Goal: Task Accomplishment & Management: Use online tool/utility

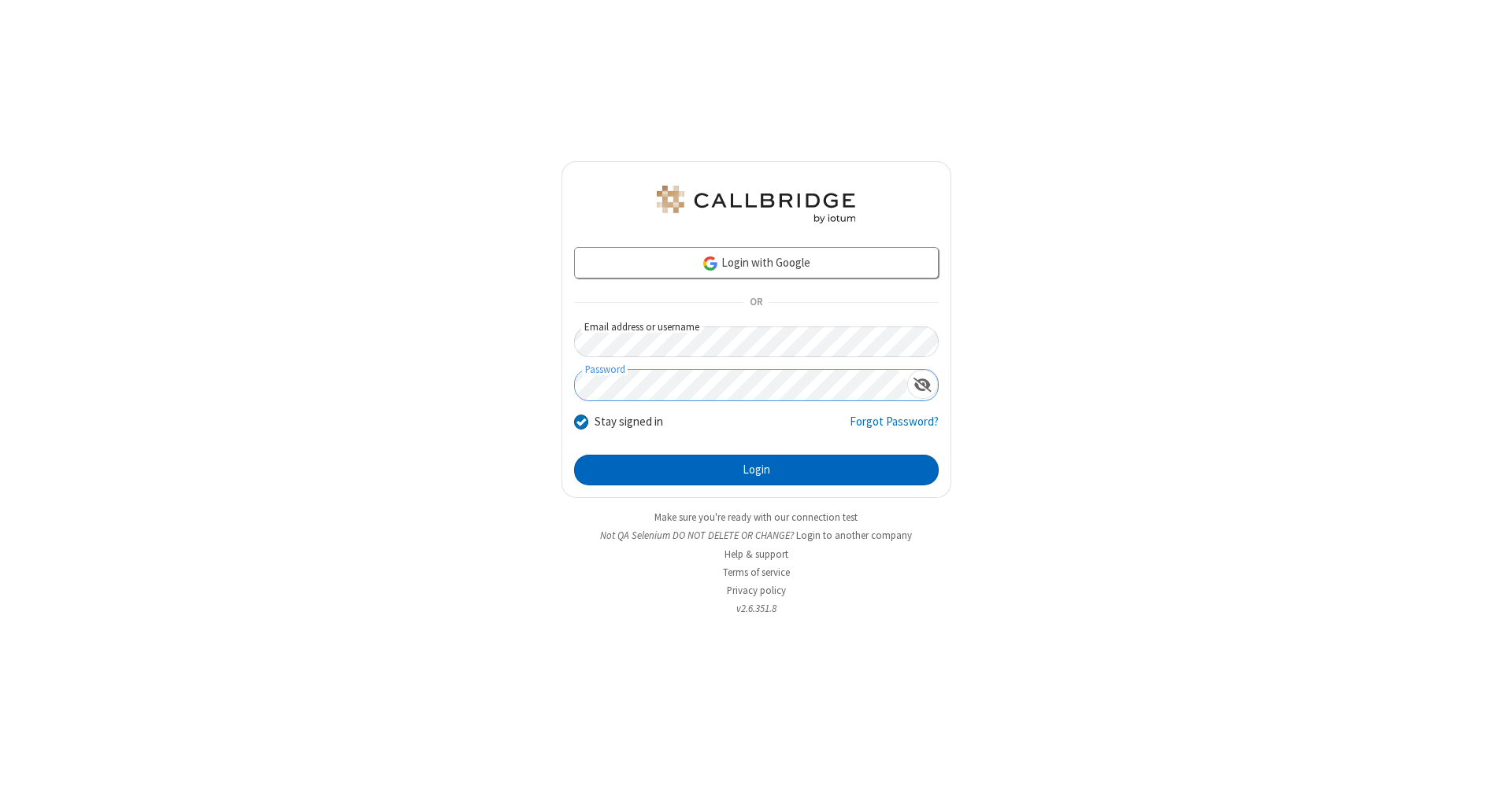
click at [756, 470] on button "Login" at bounding box center [756, 470] width 365 height 31
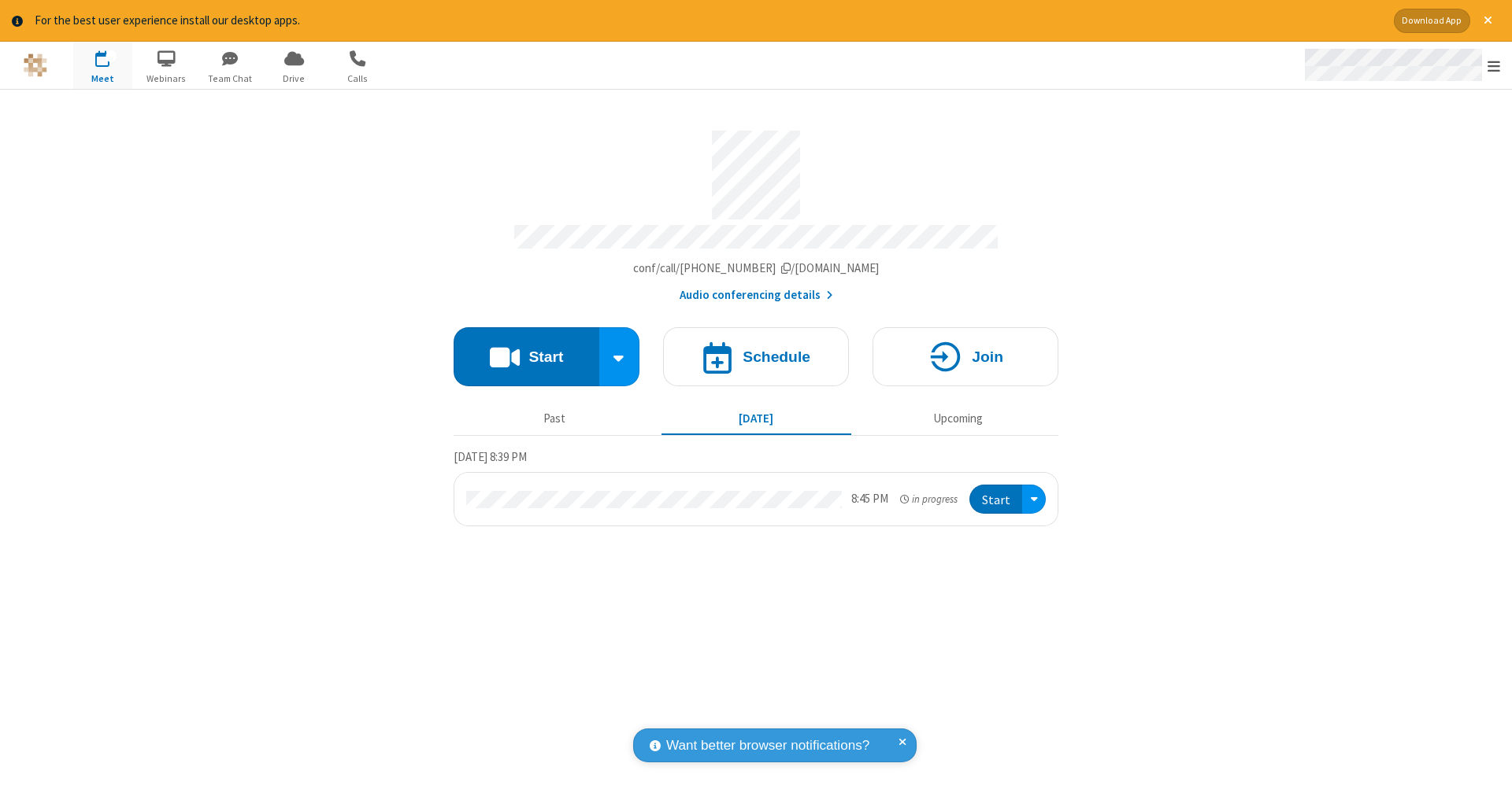
click at [1494, 66] on span "Open menu" at bounding box center [1494, 66] width 13 height 16
click at [294, 78] on span "Drive" at bounding box center [294, 79] width 59 height 14
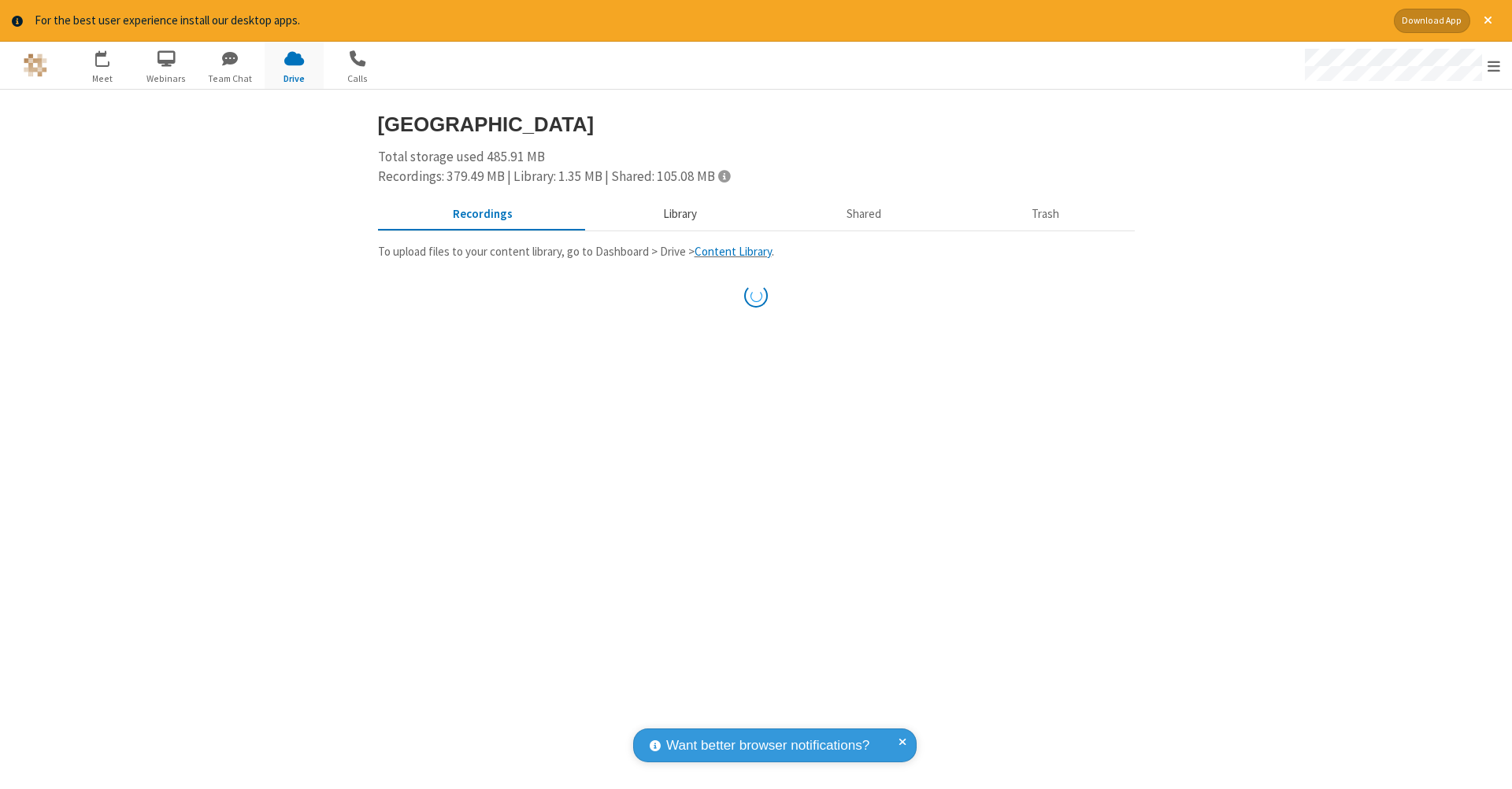
click at [678, 212] on button "Library" at bounding box center [679, 214] width 185 height 30
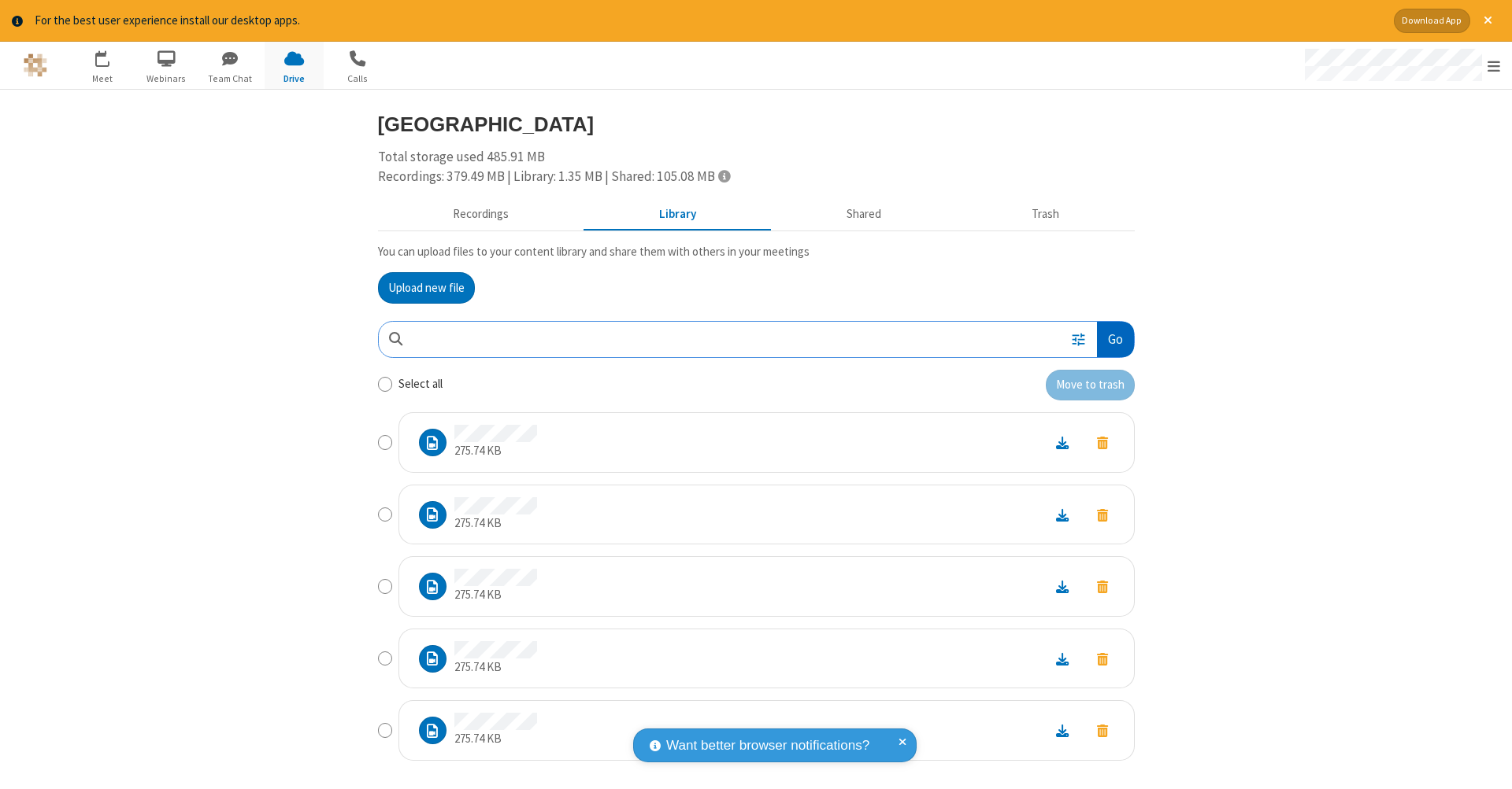
click at [1109, 336] on button "Go" at bounding box center [1115, 340] width 36 height 36
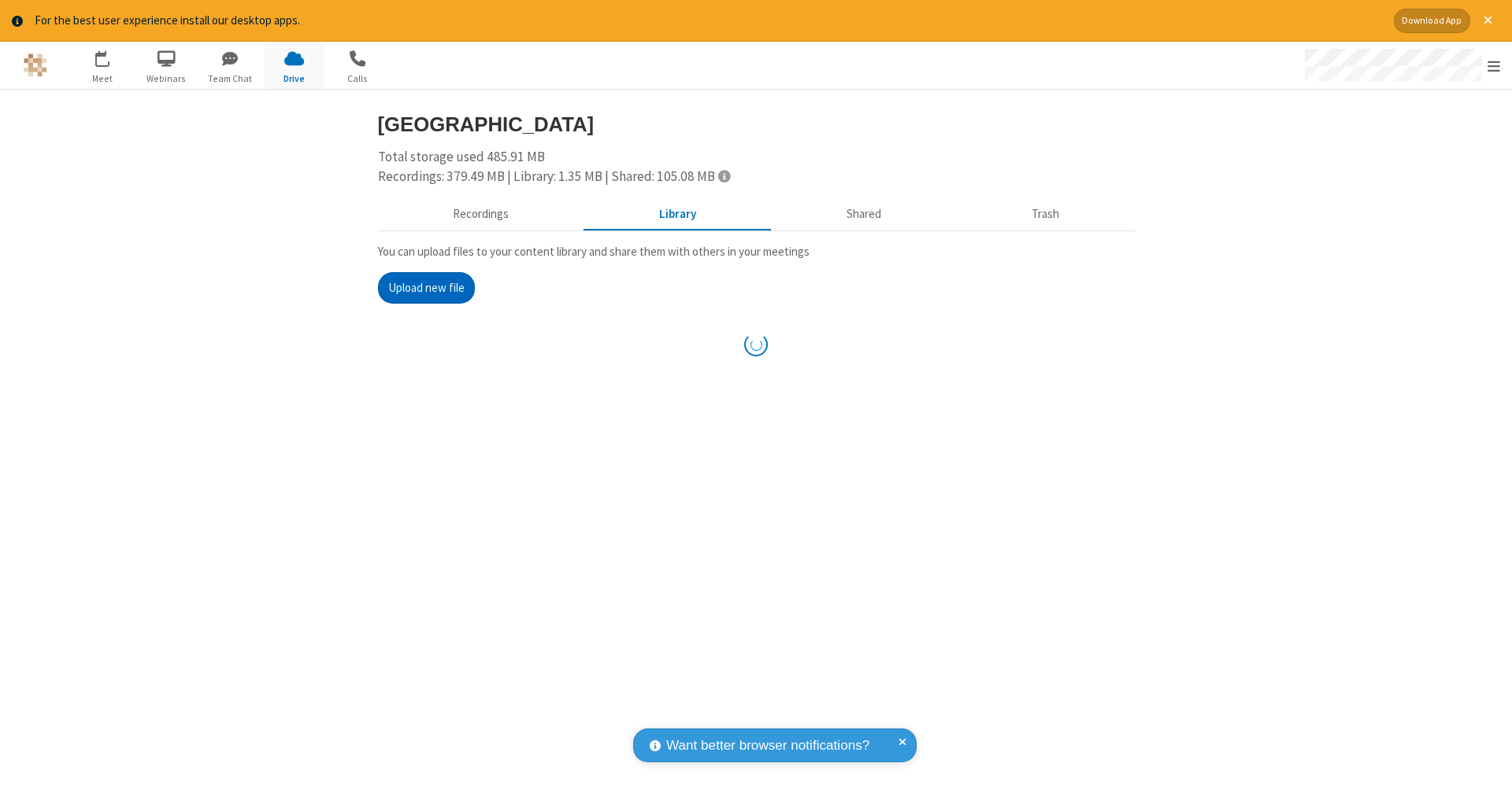
click at [419, 286] on button "Upload new file" at bounding box center [426, 288] width 97 height 31
